Goal: Find specific page/section: Find specific page/section

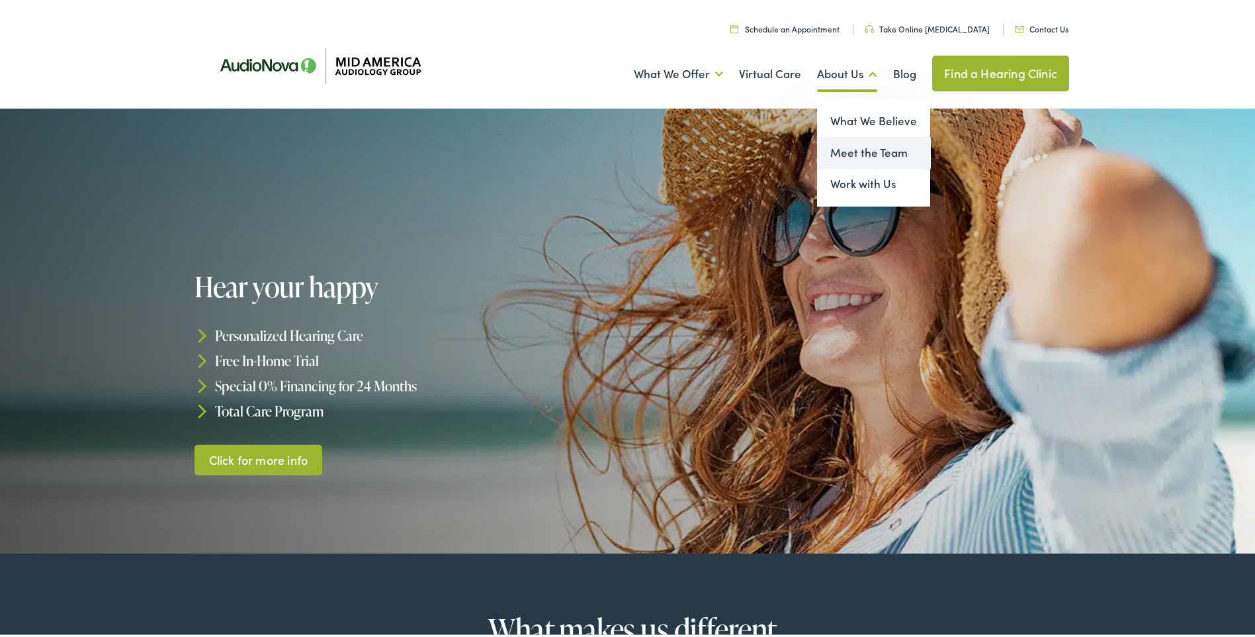
click at [880, 153] on link "Meet the Team" at bounding box center [873, 150] width 113 height 32
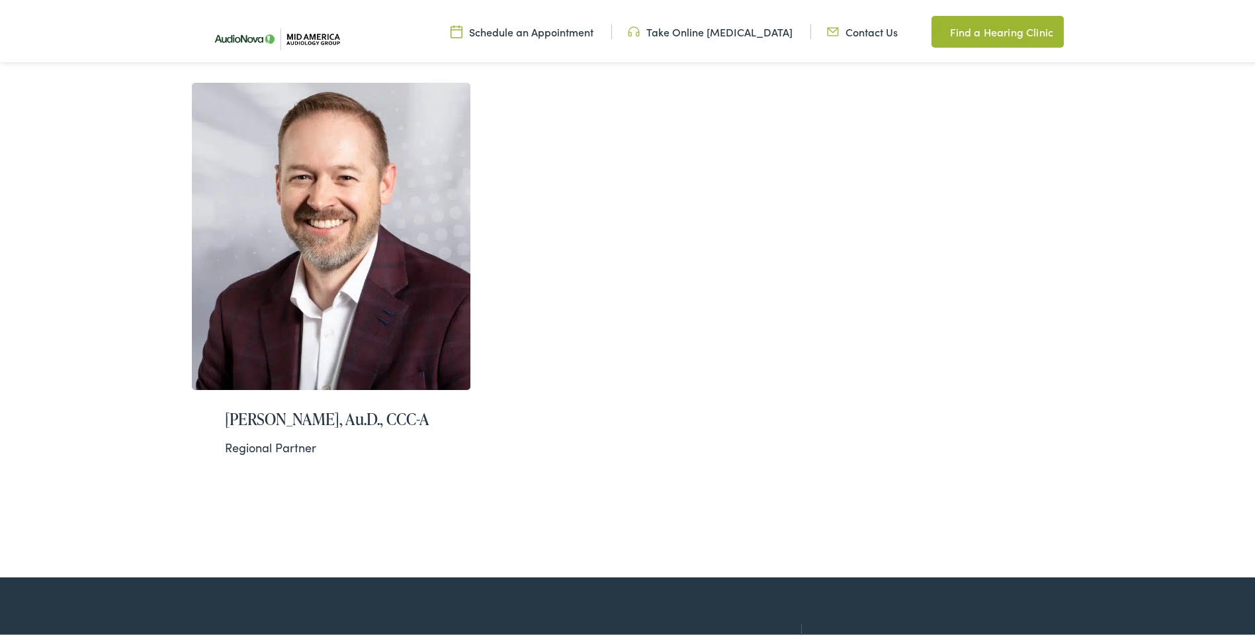
scroll to position [860, 0]
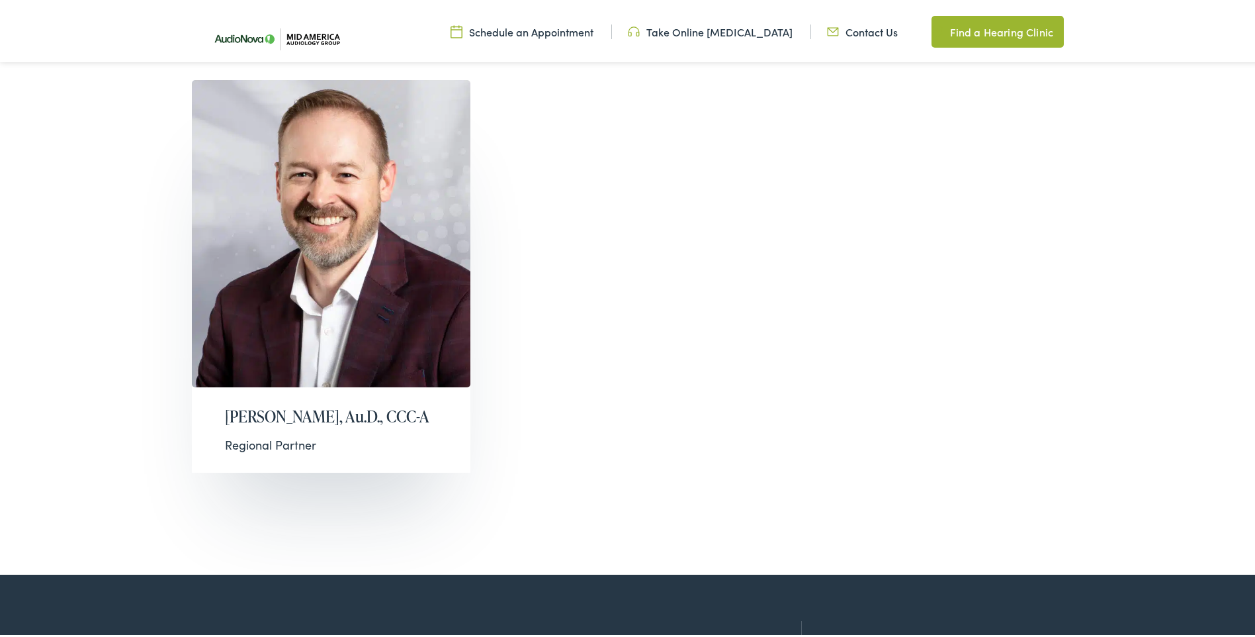
click at [216, 388] on div "Tony Asay, Au.D., CCC-A Regional Partner" at bounding box center [331, 426] width 279 height 85
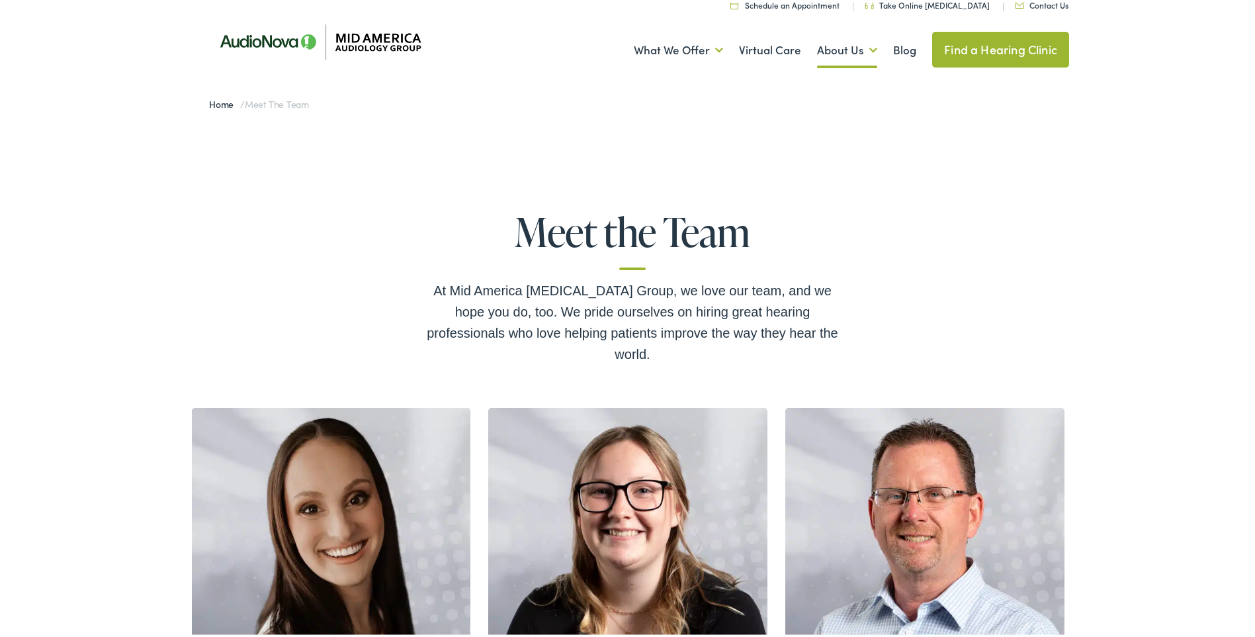
scroll to position [0, 0]
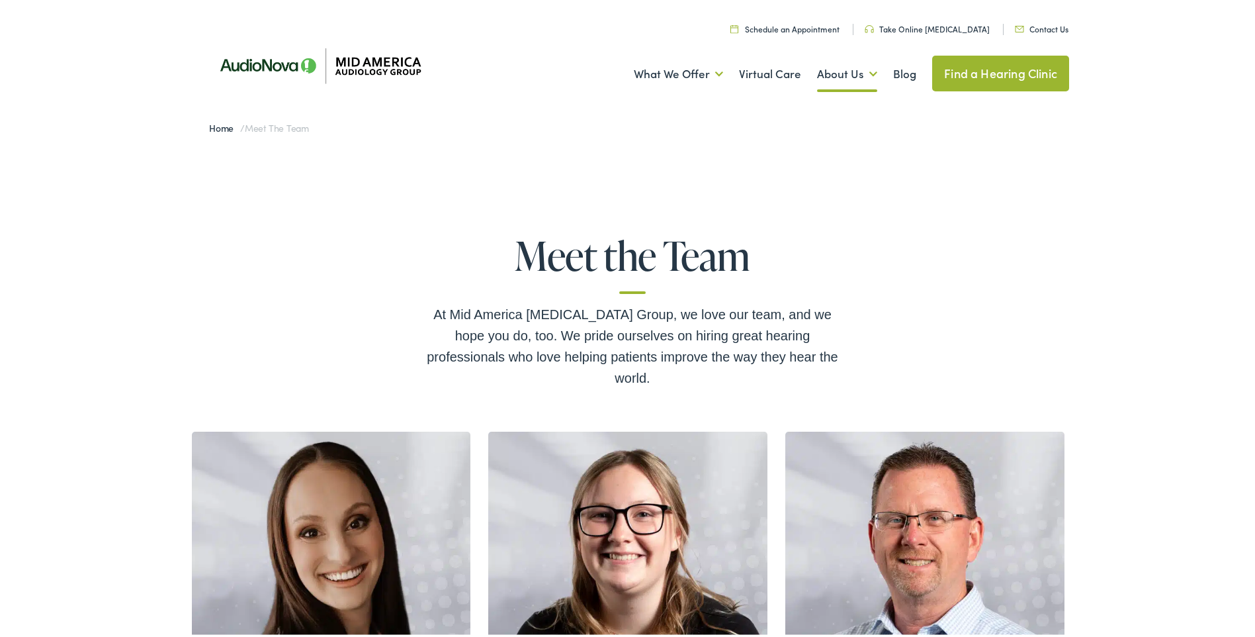
click at [983, 75] on link "Find a Hearing Clinic" at bounding box center [1000, 71] width 137 height 36
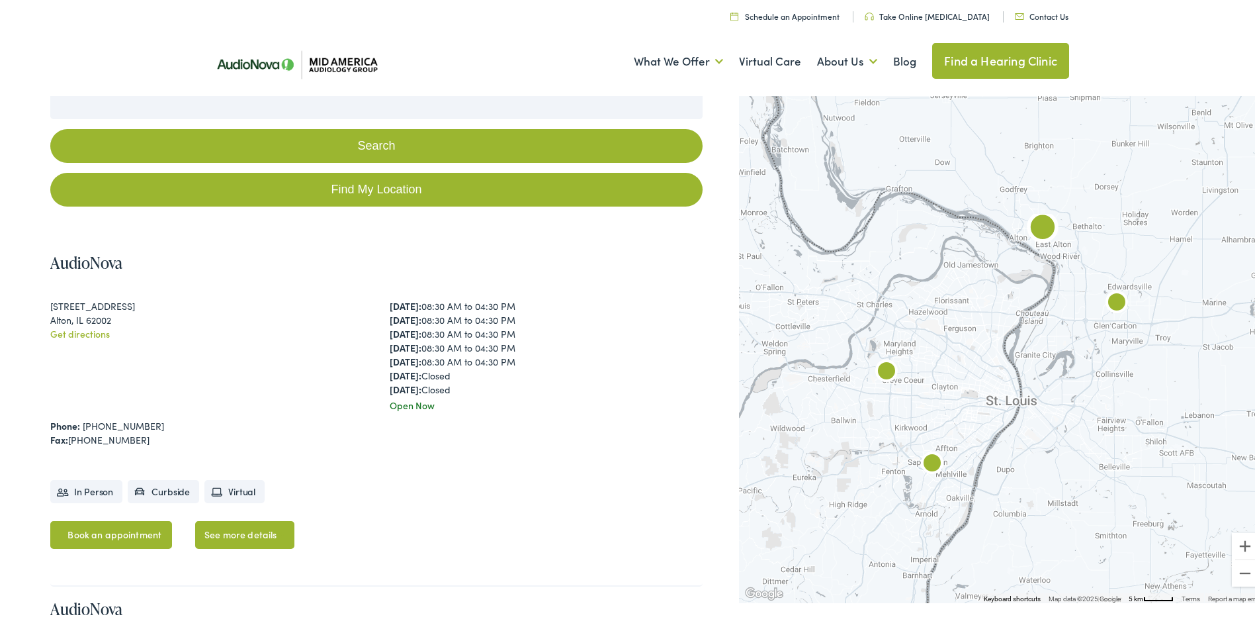
scroll to position [66, 0]
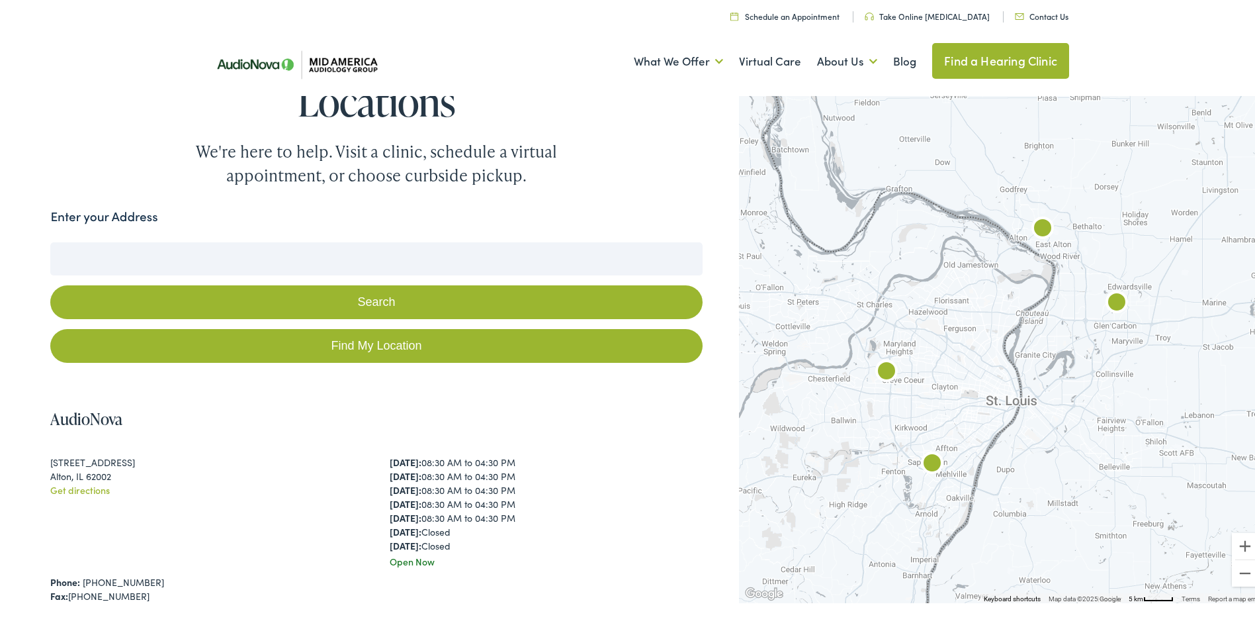
click at [414, 283] on button "Search" at bounding box center [376, 300] width 652 height 34
click at [366, 240] on input "Enter your Address" at bounding box center [376, 256] width 652 height 33
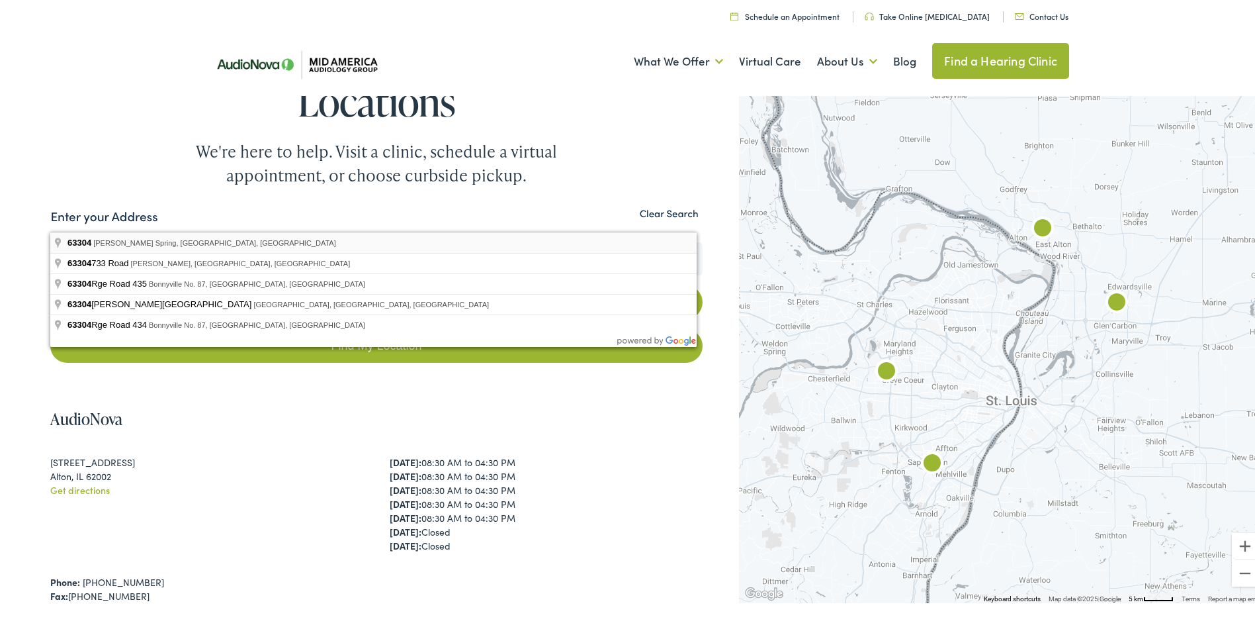
type input "[PERSON_NAME][GEOGRAPHIC_DATA], [GEOGRAPHIC_DATA]"
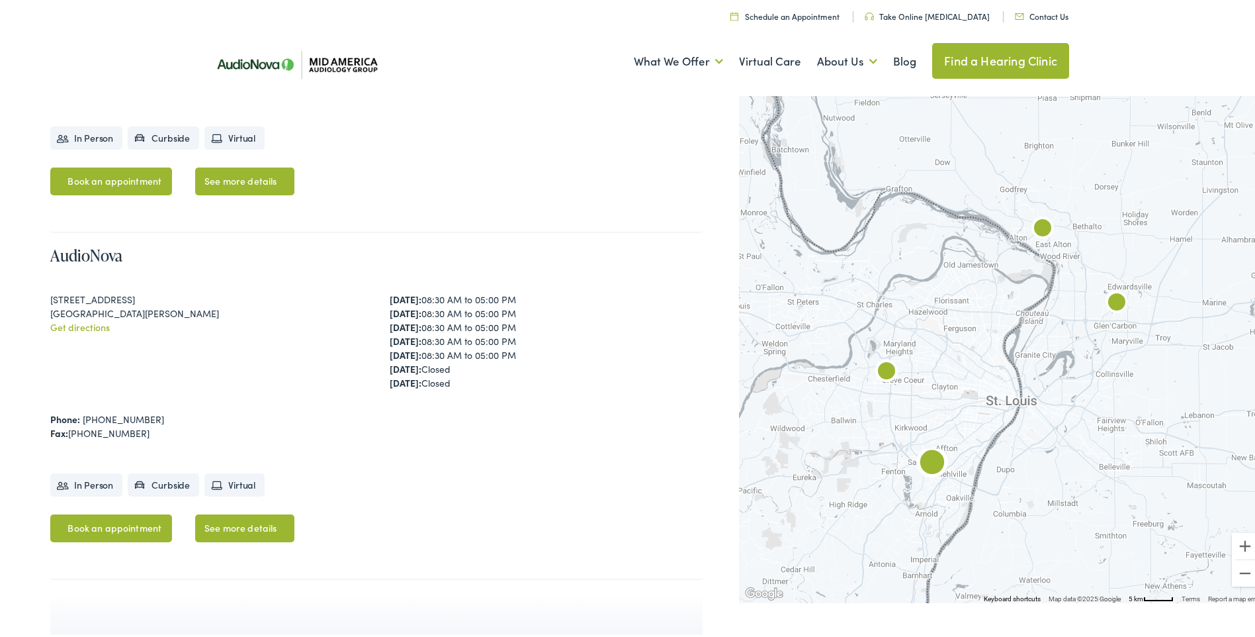
scroll to position [1257, 0]
